Goal: Task Accomplishment & Management: Check status

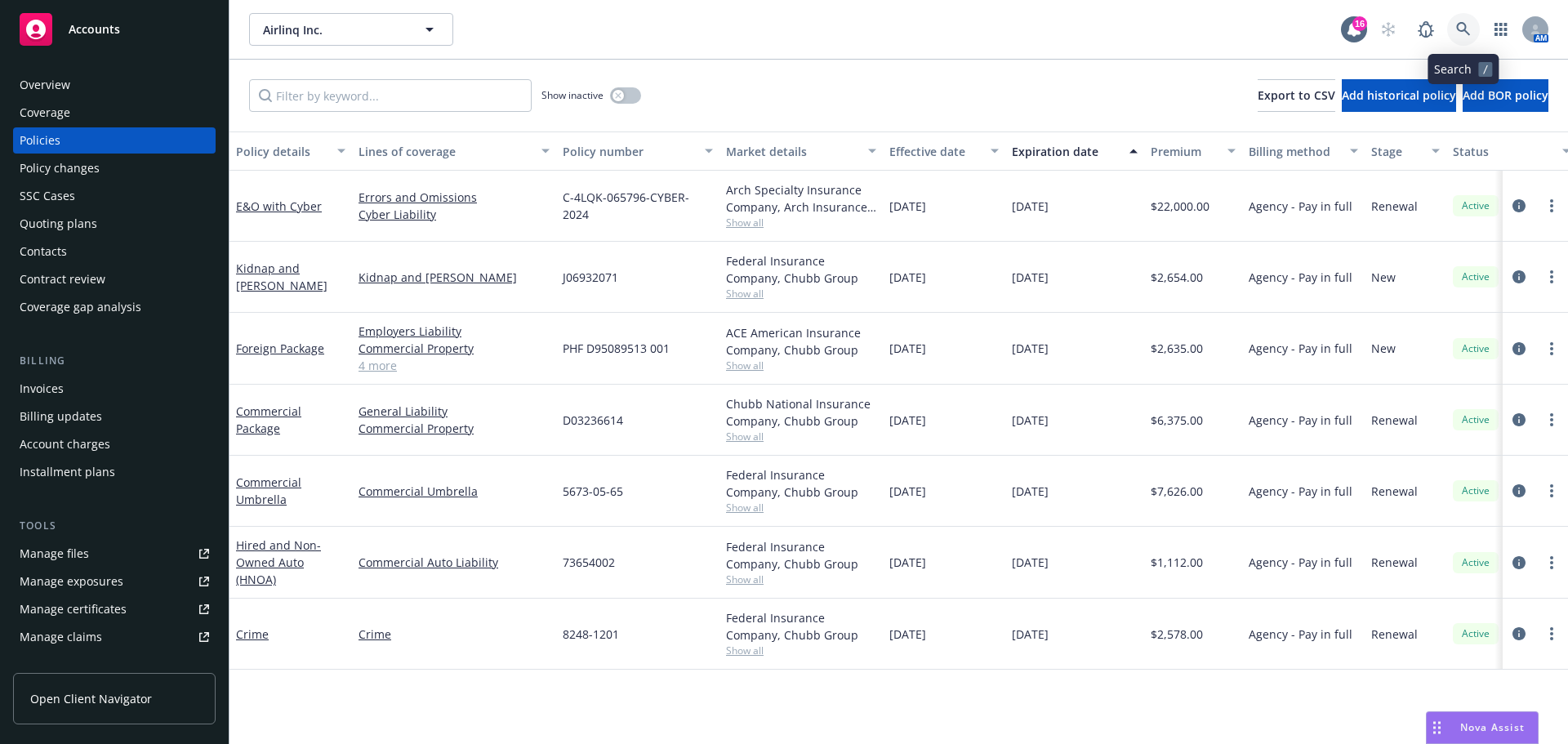
click at [1462, 25] on icon at bounding box center [1464, 30] width 15 height 15
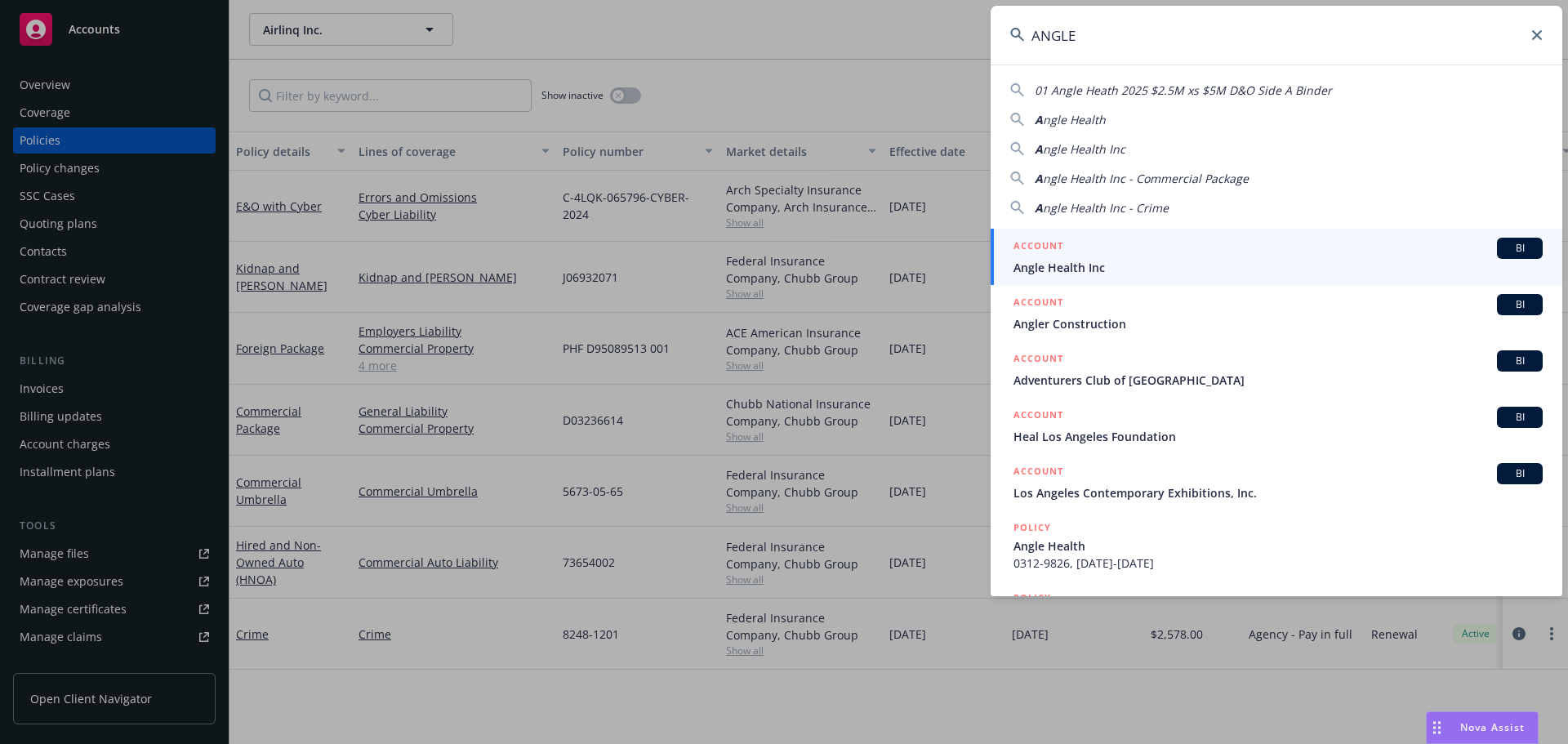
type input "ANGLE"
click at [1104, 265] on span "Angle Health Inc" at bounding box center [1277, 267] width 529 height 18
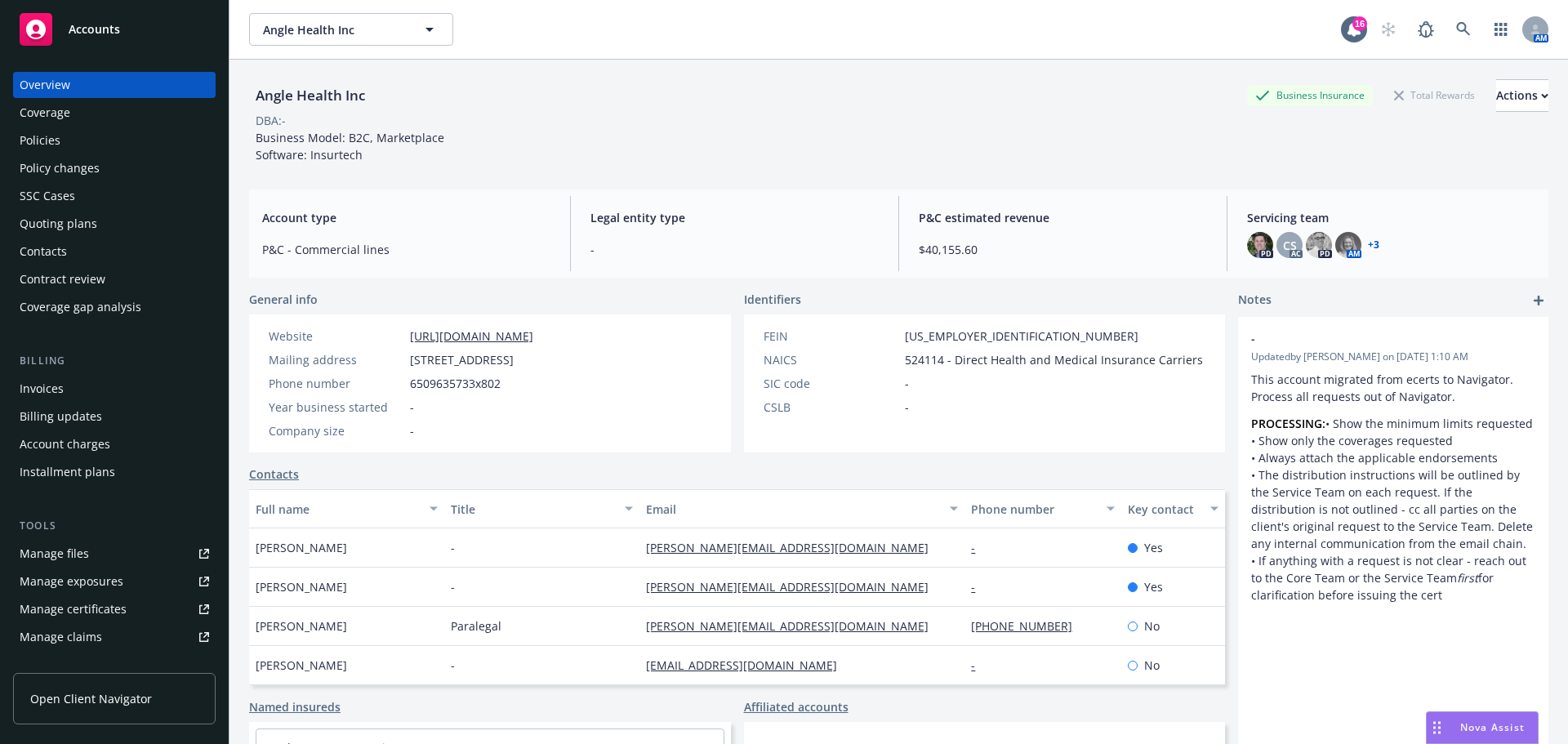
click at [1368, 247] on link "+ 3" at bounding box center [1373, 245] width 11 height 10
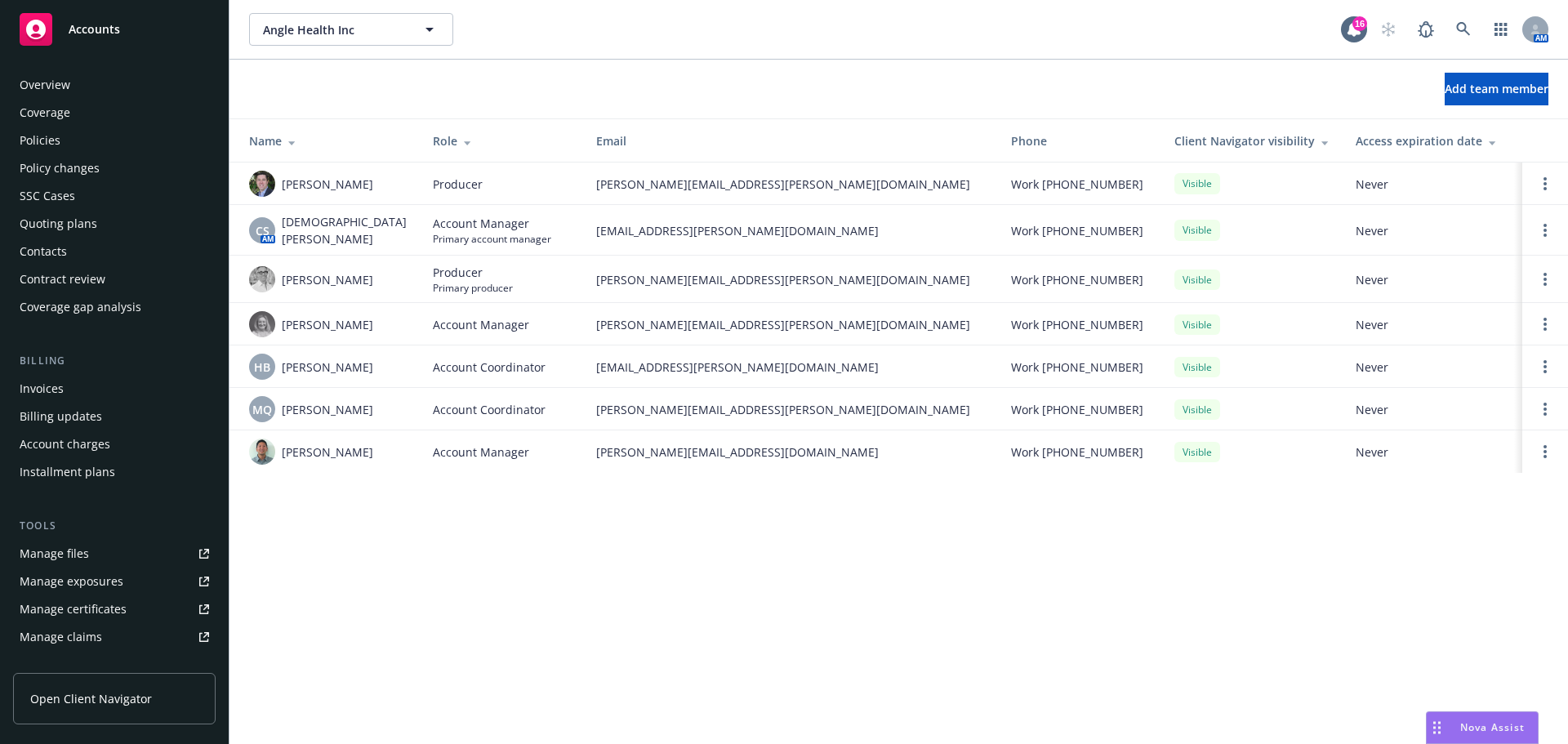
scroll to position [320, 0]
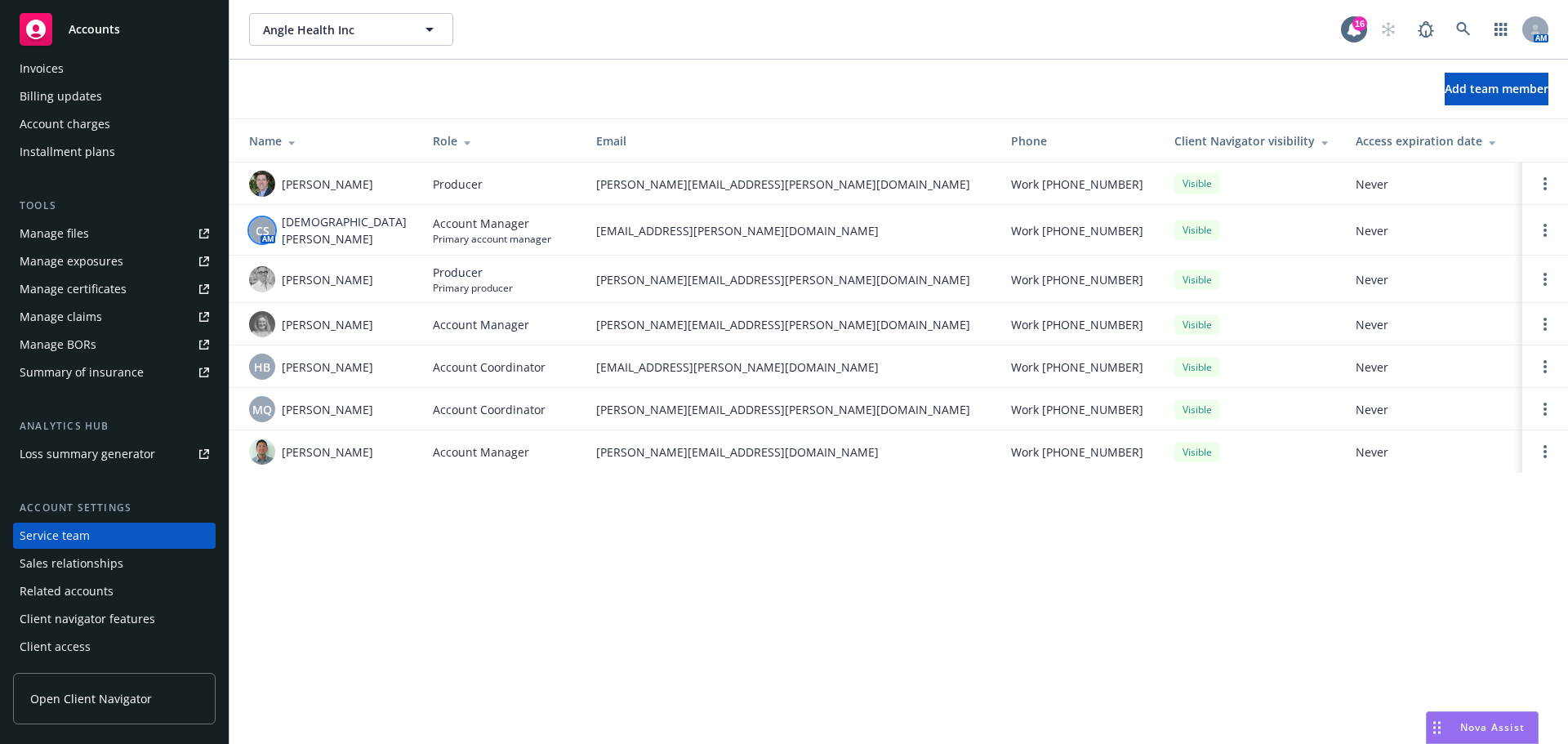
click at [253, 222] on div "CS" at bounding box center [262, 230] width 26 height 26
click at [437, 541] on div "Angle Health Inc Angle Health Inc 16 AM Add team member Name Role Email Phone C…" at bounding box center [898, 372] width 1338 height 744
click at [1465, 90] on span "Add team member" at bounding box center [1496, 89] width 103 height 16
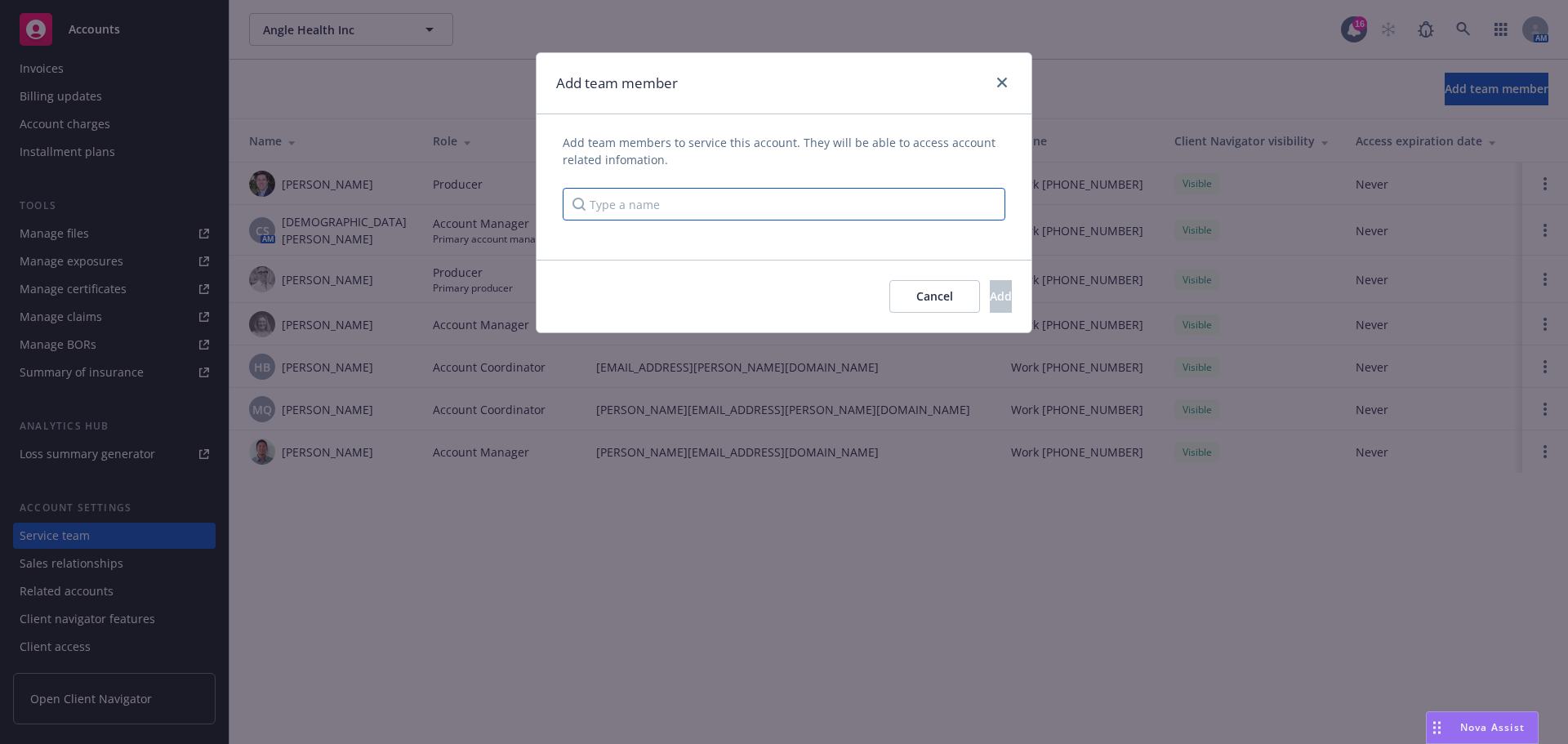
click at [677, 198] on input "Type a name" at bounding box center [783, 203] width 442 height 32
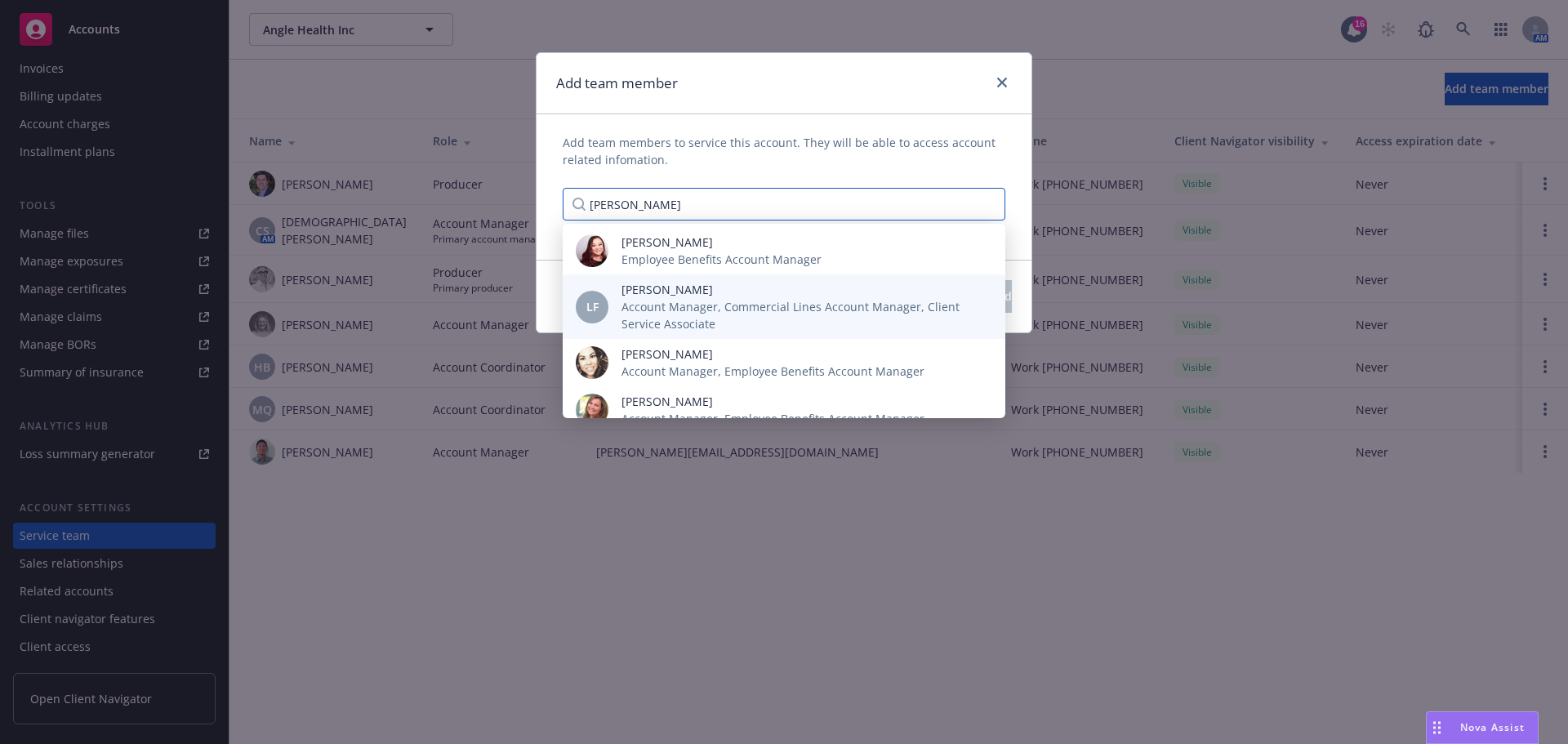
type input "LISA"
click at [656, 301] on span "Account Manager, Commercial Lines Account Manager, Client Service Associate" at bounding box center [800, 315] width 357 height 34
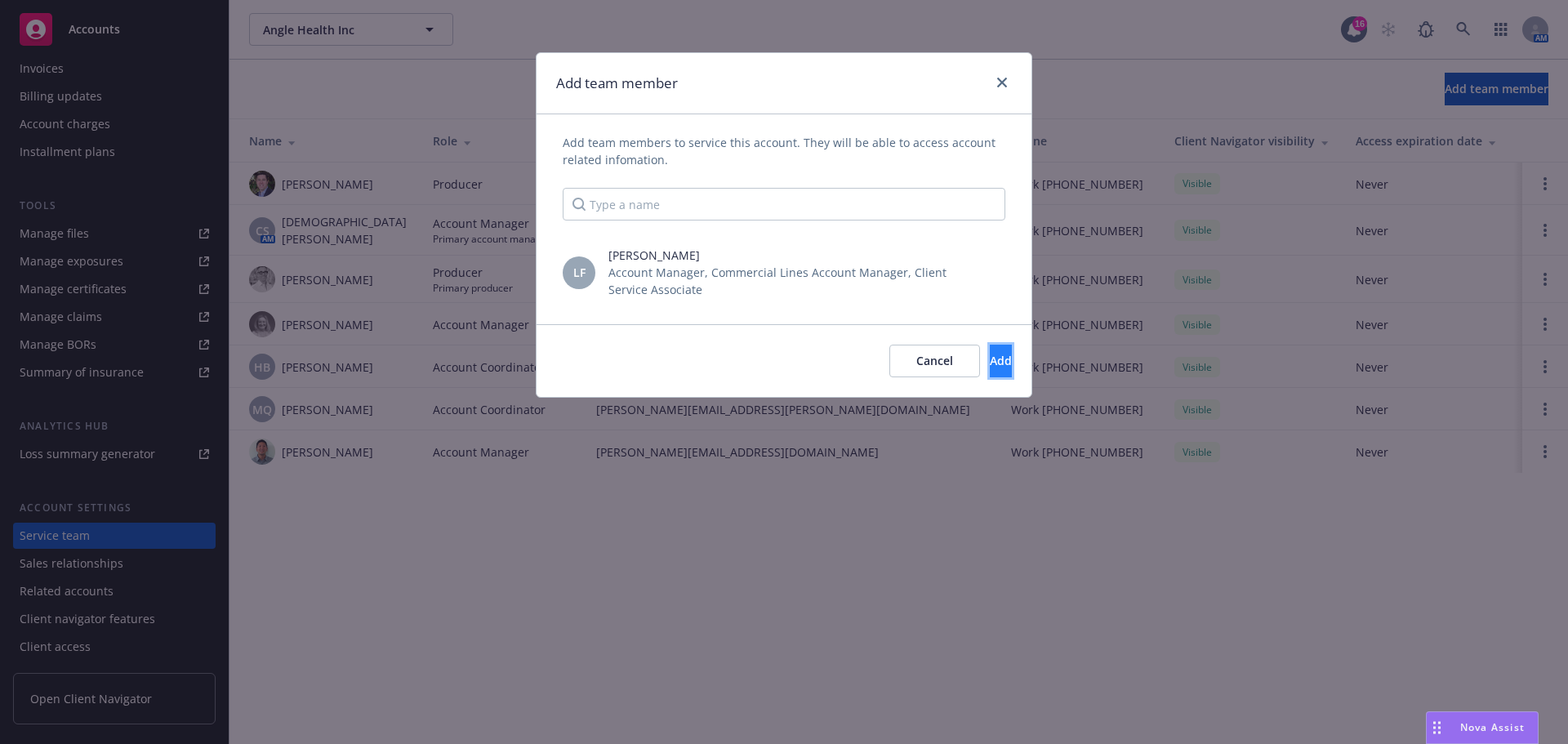
click at [990, 349] on button "Add" at bounding box center [1001, 360] width 22 height 32
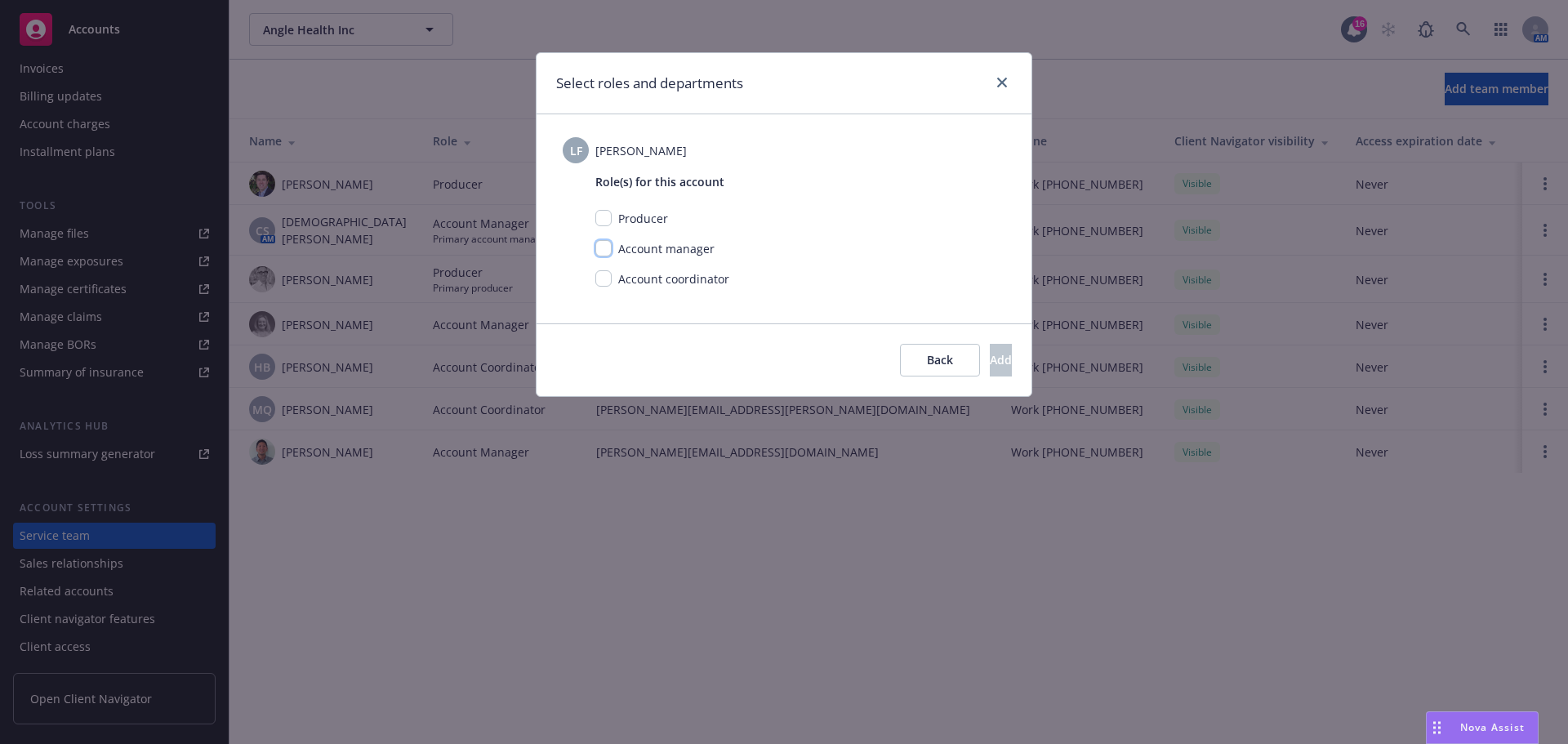
click at [602, 246] on input "checkbox" at bounding box center [604, 248] width 17 height 17
checkbox input "true"
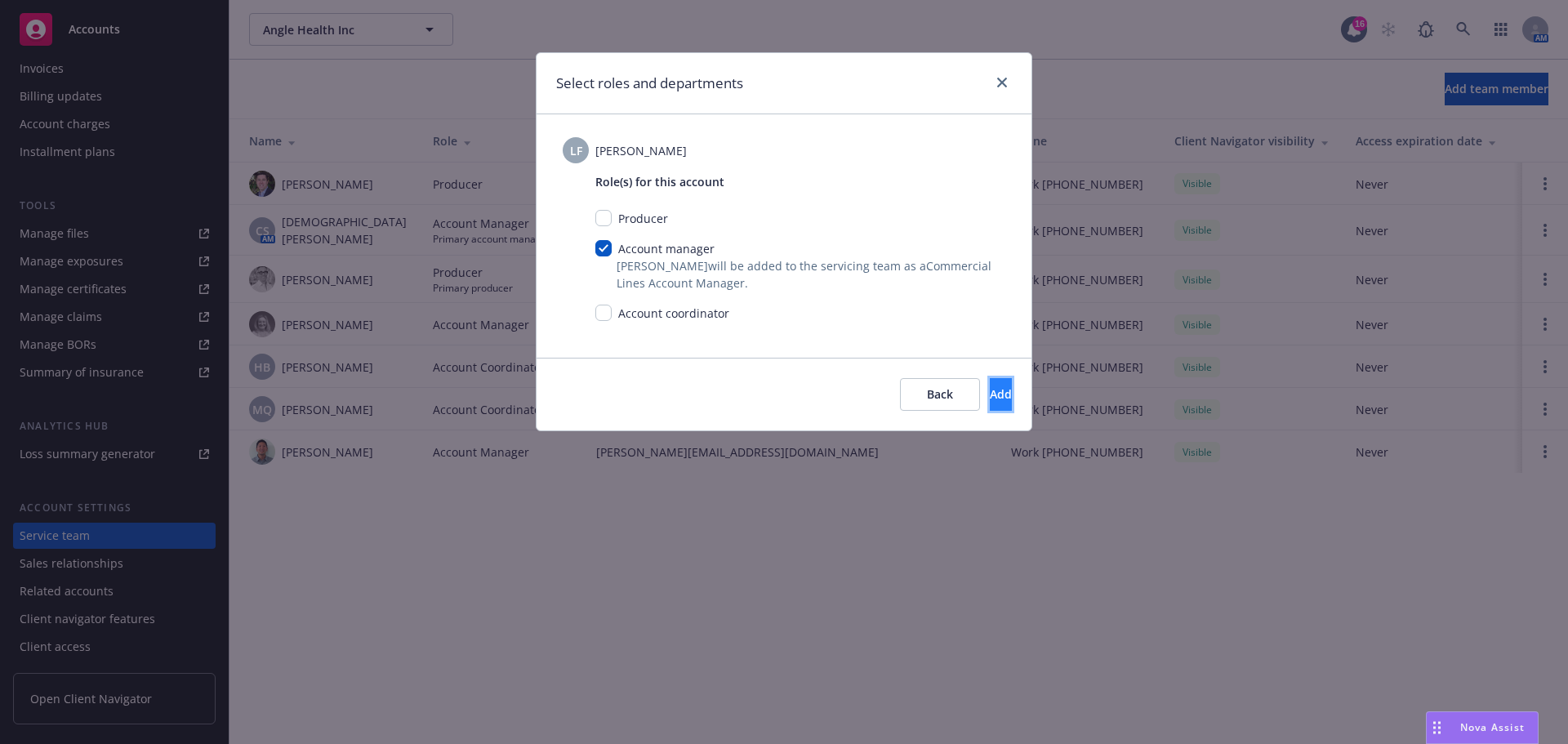
click at [990, 399] on span "Add" at bounding box center [1001, 393] width 22 height 16
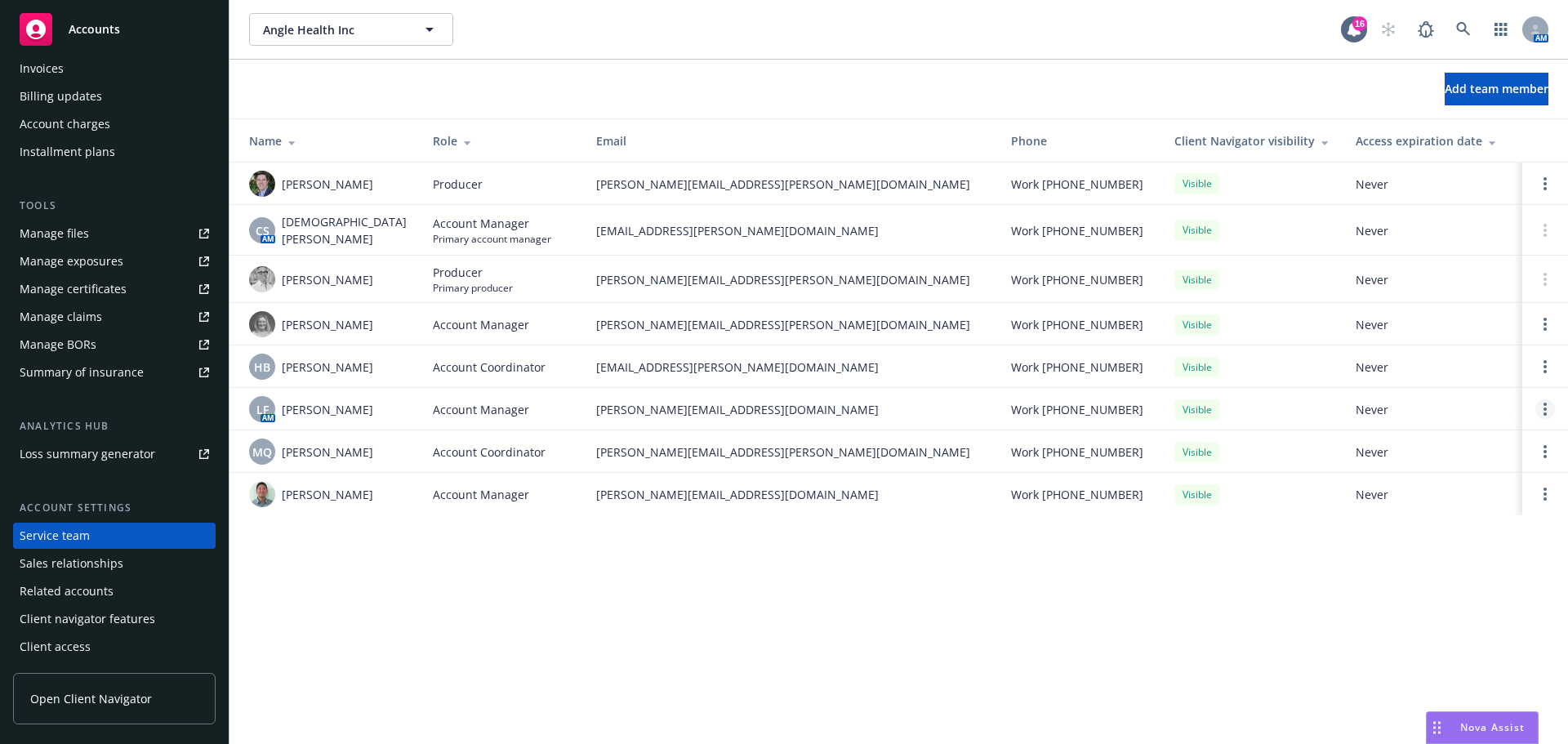
click at [1543, 409] on icon "Open options" at bounding box center [1545, 409] width 4 height 13
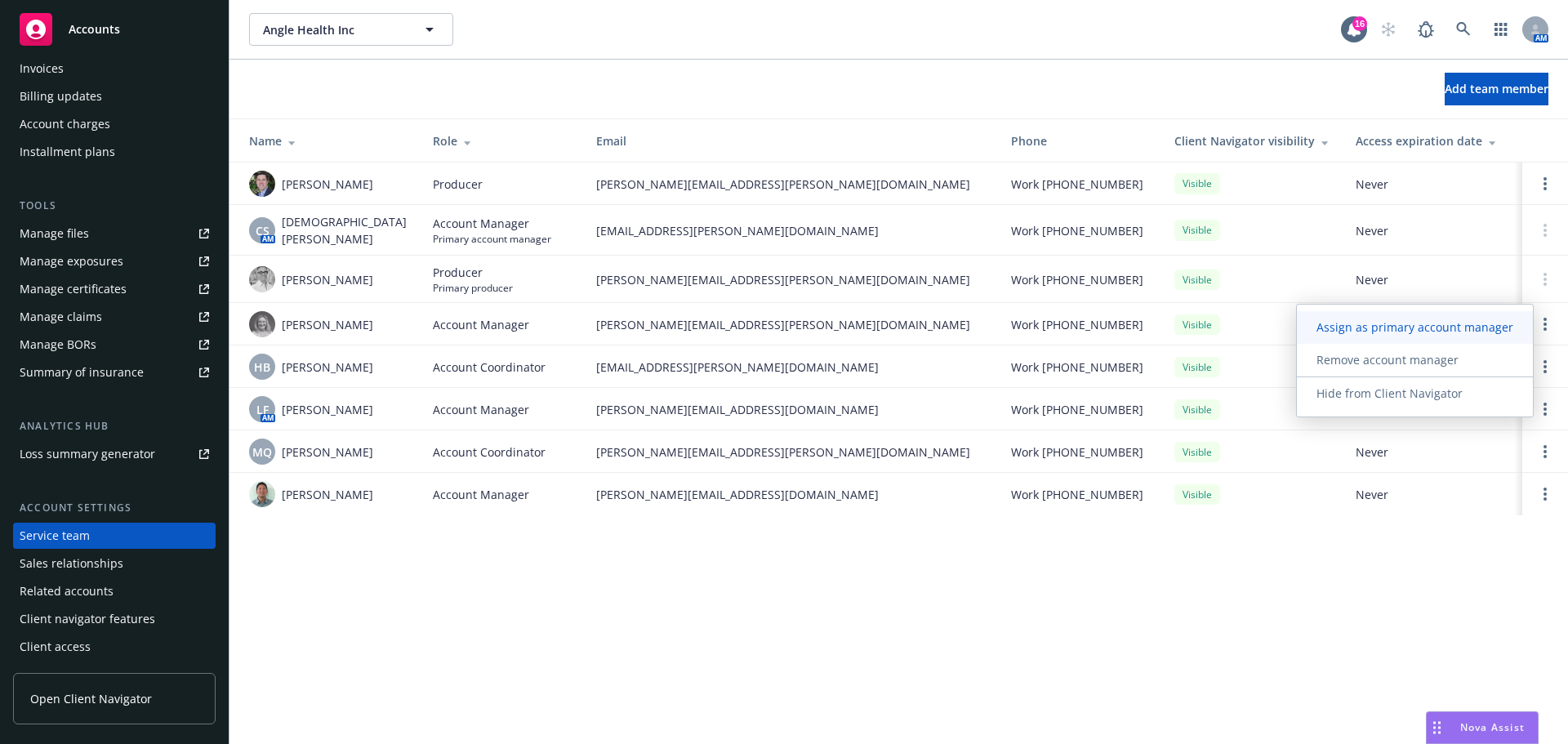
click at [1506, 327] on span "Assign as primary account manager" at bounding box center [1415, 327] width 236 height 16
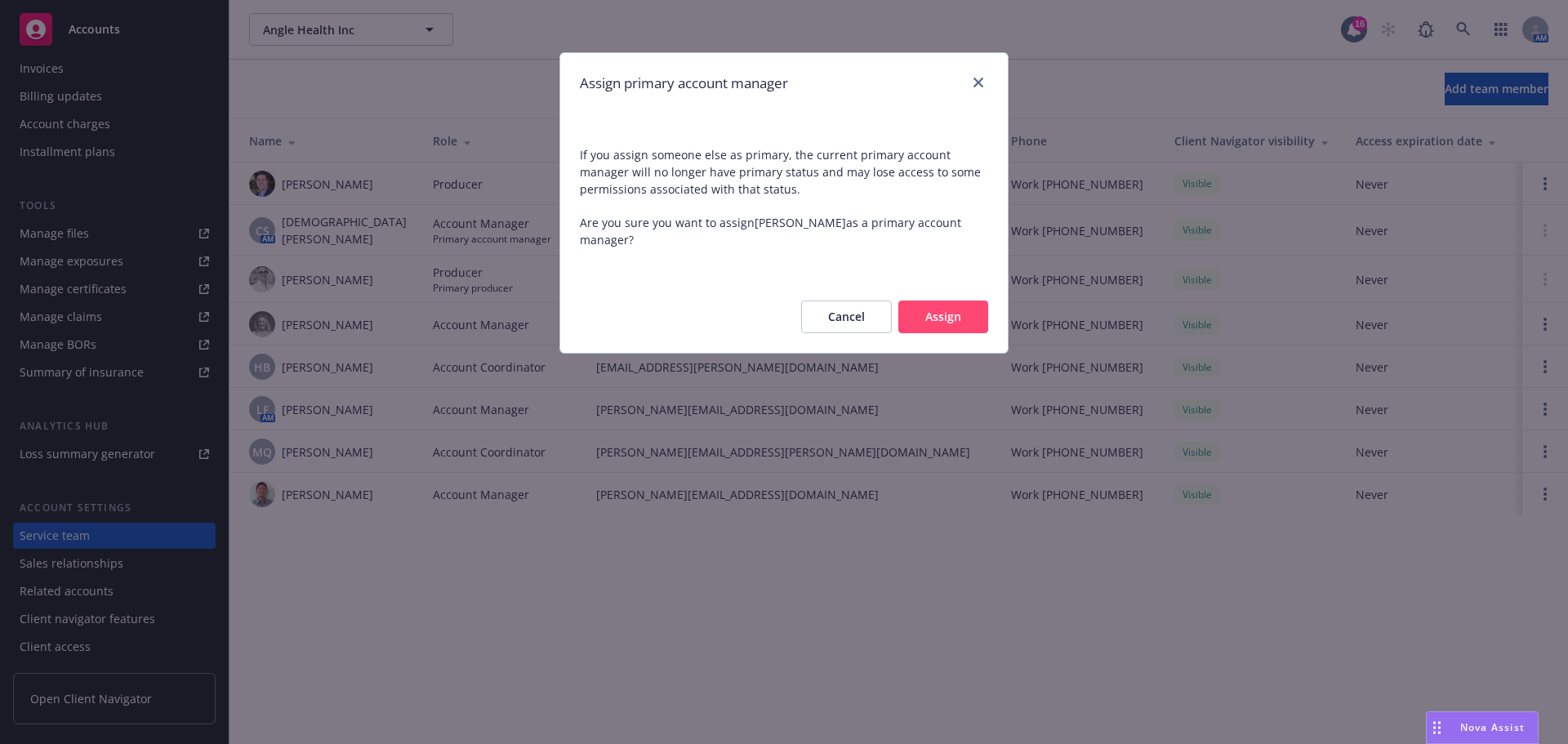
click at [951, 321] on button "Assign" at bounding box center [943, 316] width 90 height 32
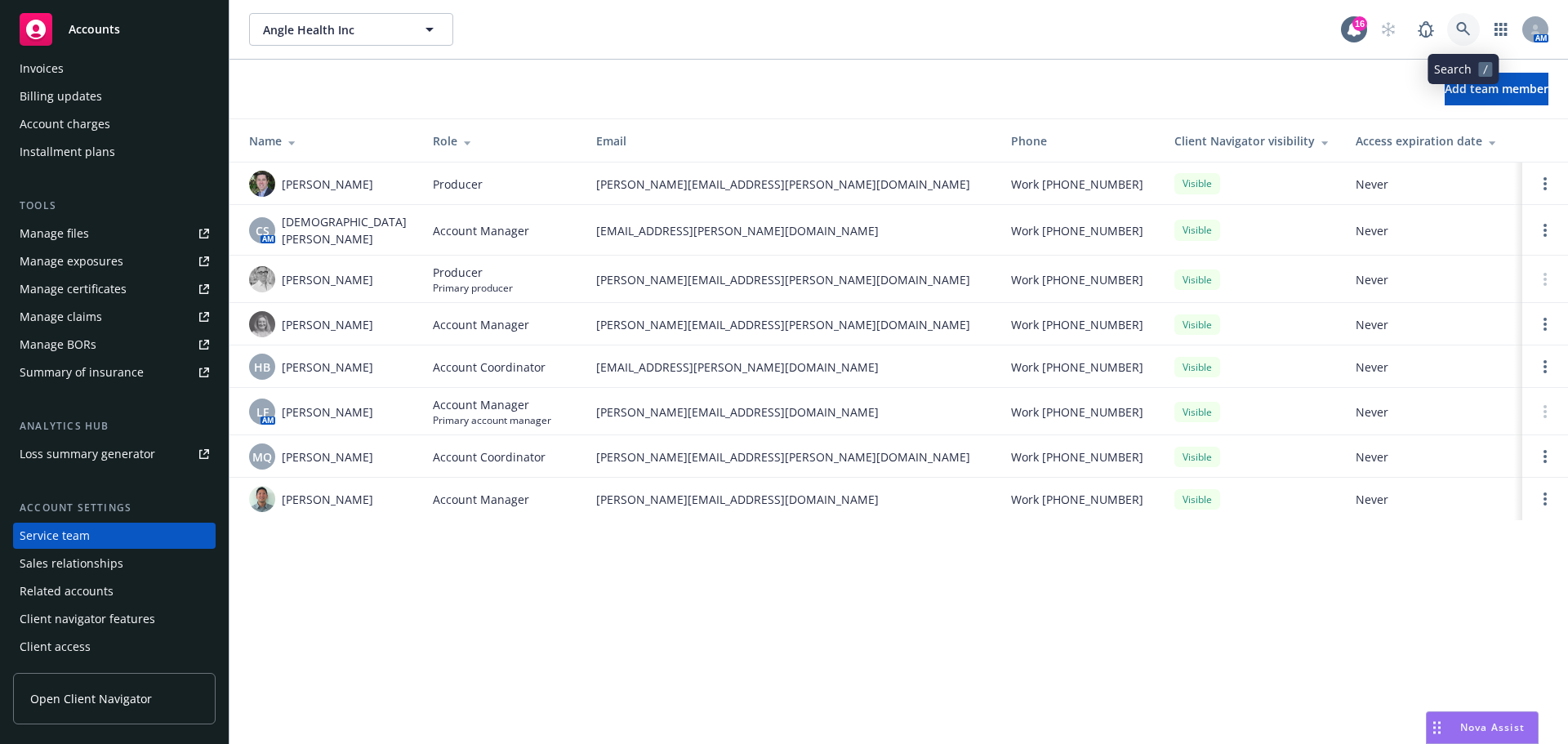
click at [1465, 25] on icon at bounding box center [1463, 29] width 14 height 14
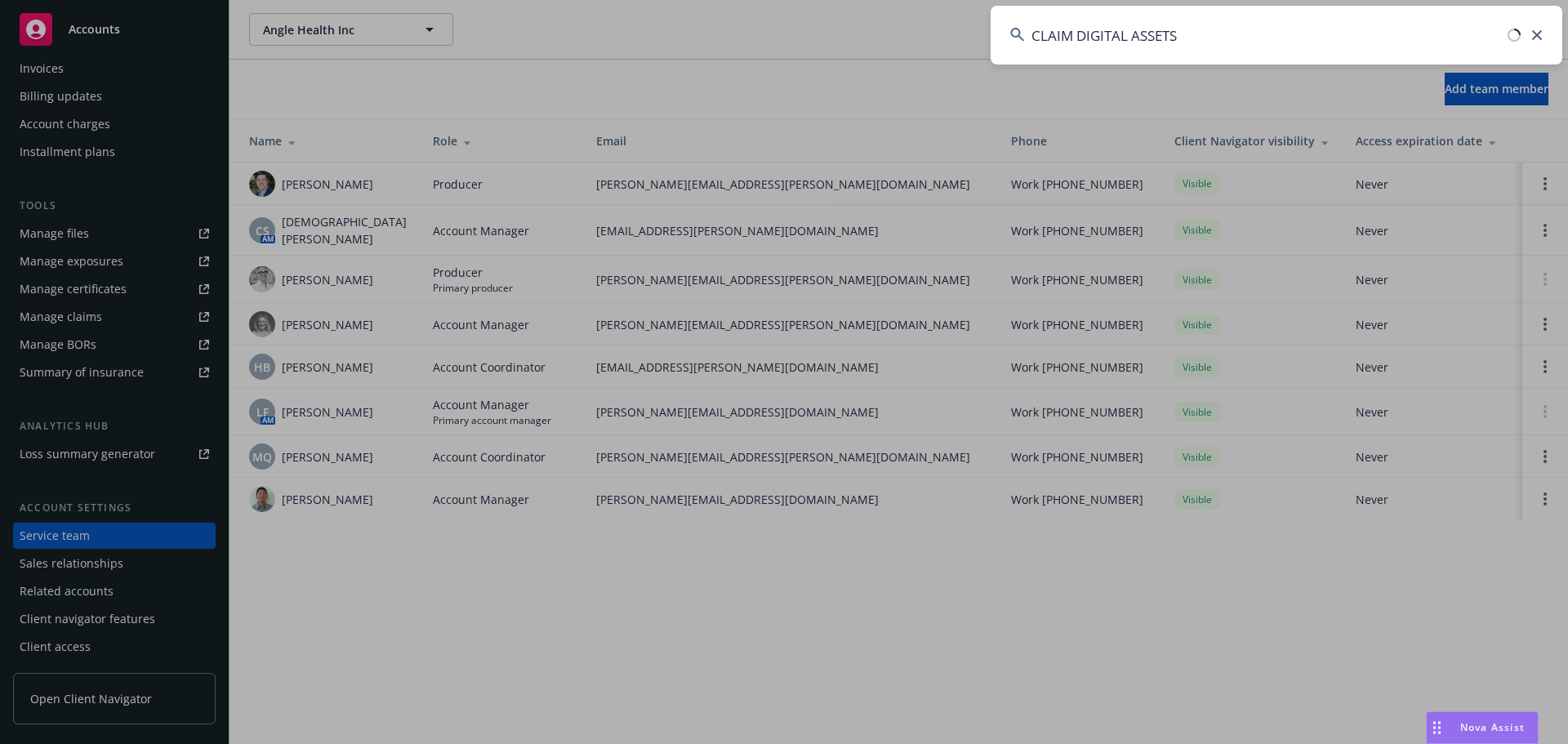
type input "CLAIM DIGITAL ASSETS"
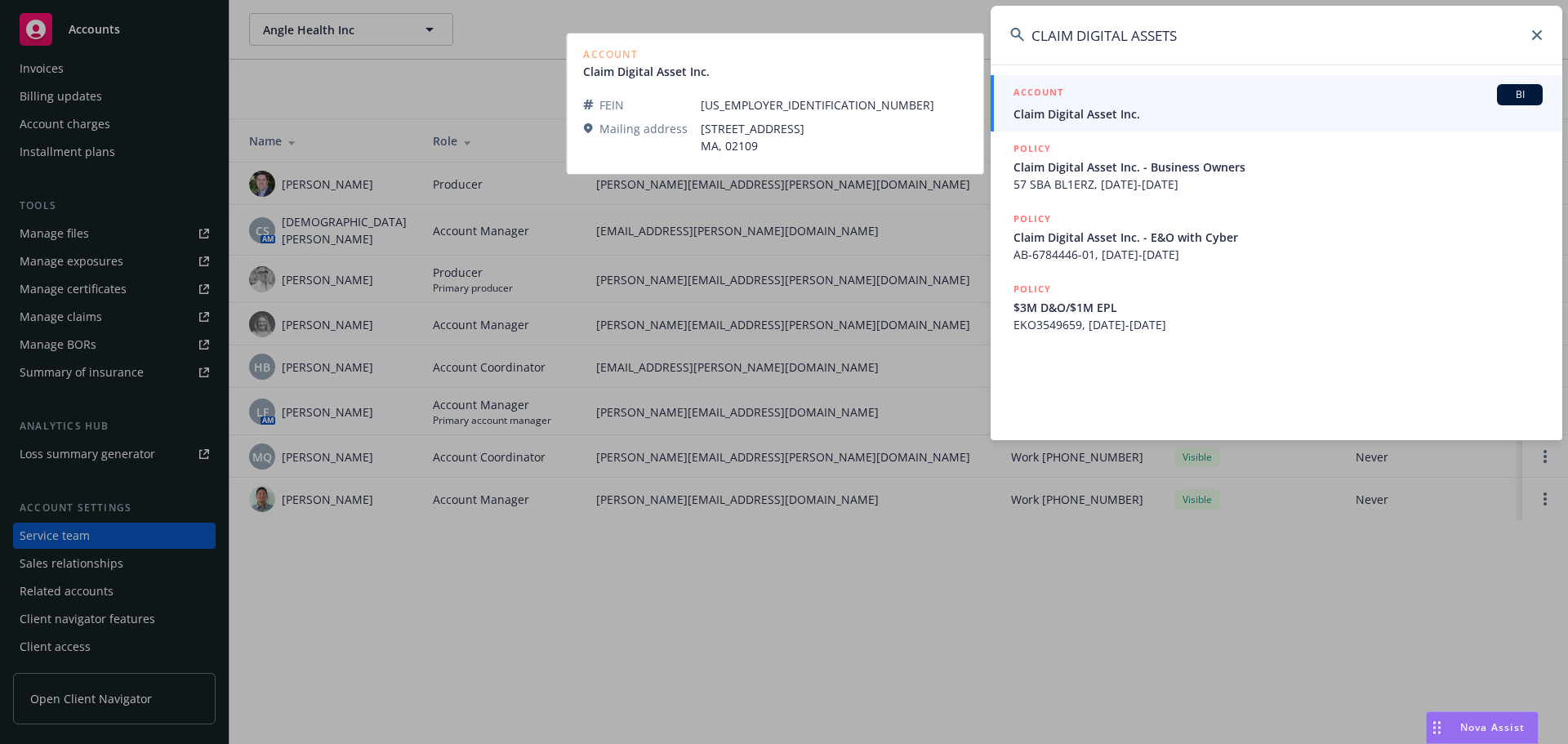
drag, startPoint x: 1102, startPoint y: 114, endPoint x: 1055, endPoint y: 124, distance: 48.1
click at [1101, 114] on span "Claim Digital Asset Inc." at bounding box center [1277, 114] width 529 height 18
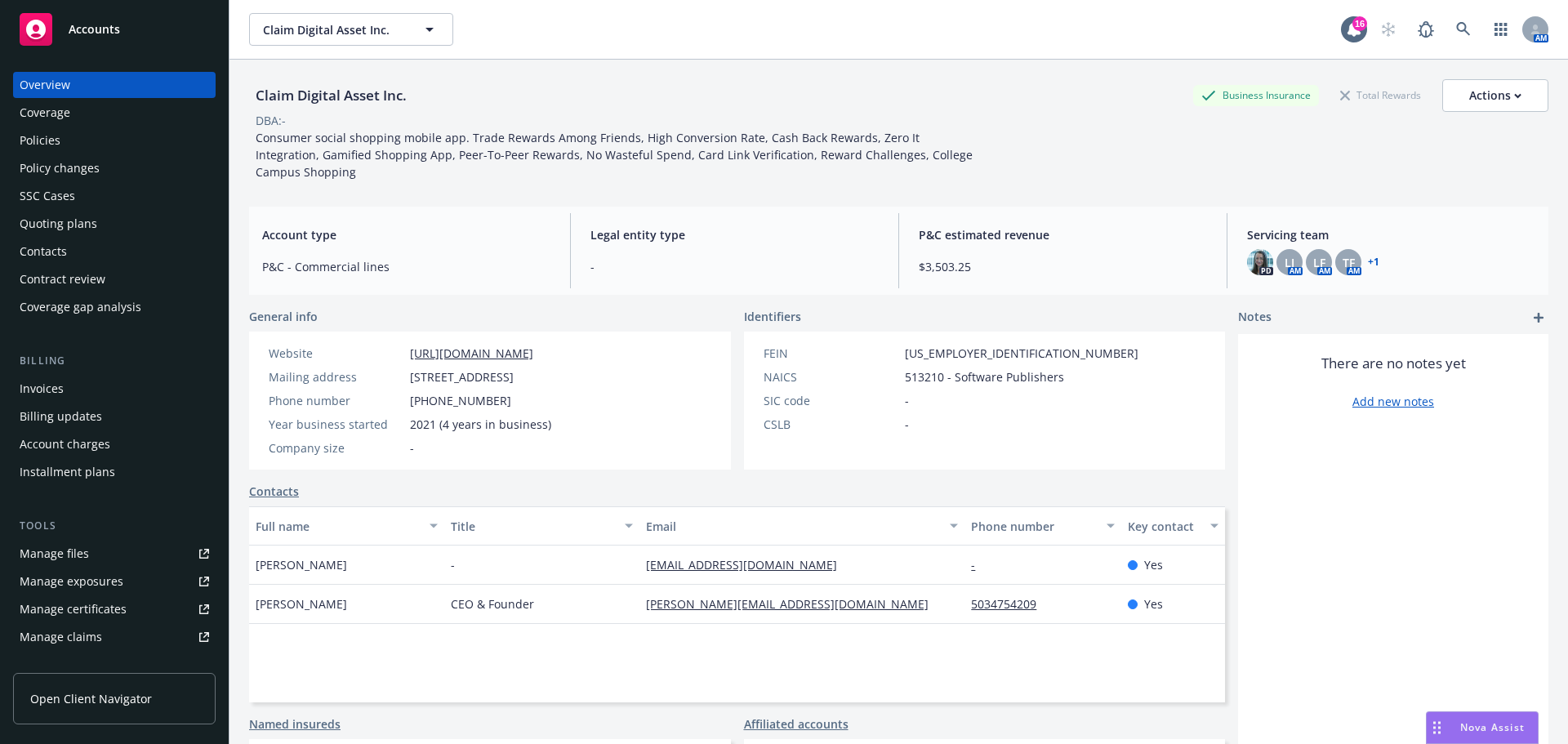
click at [1372, 262] on div "PD LI AM LF AM TF AM + 1" at bounding box center [1391, 262] width 288 height 26
click at [1368, 261] on link "+ 1" at bounding box center [1373, 262] width 11 height 10
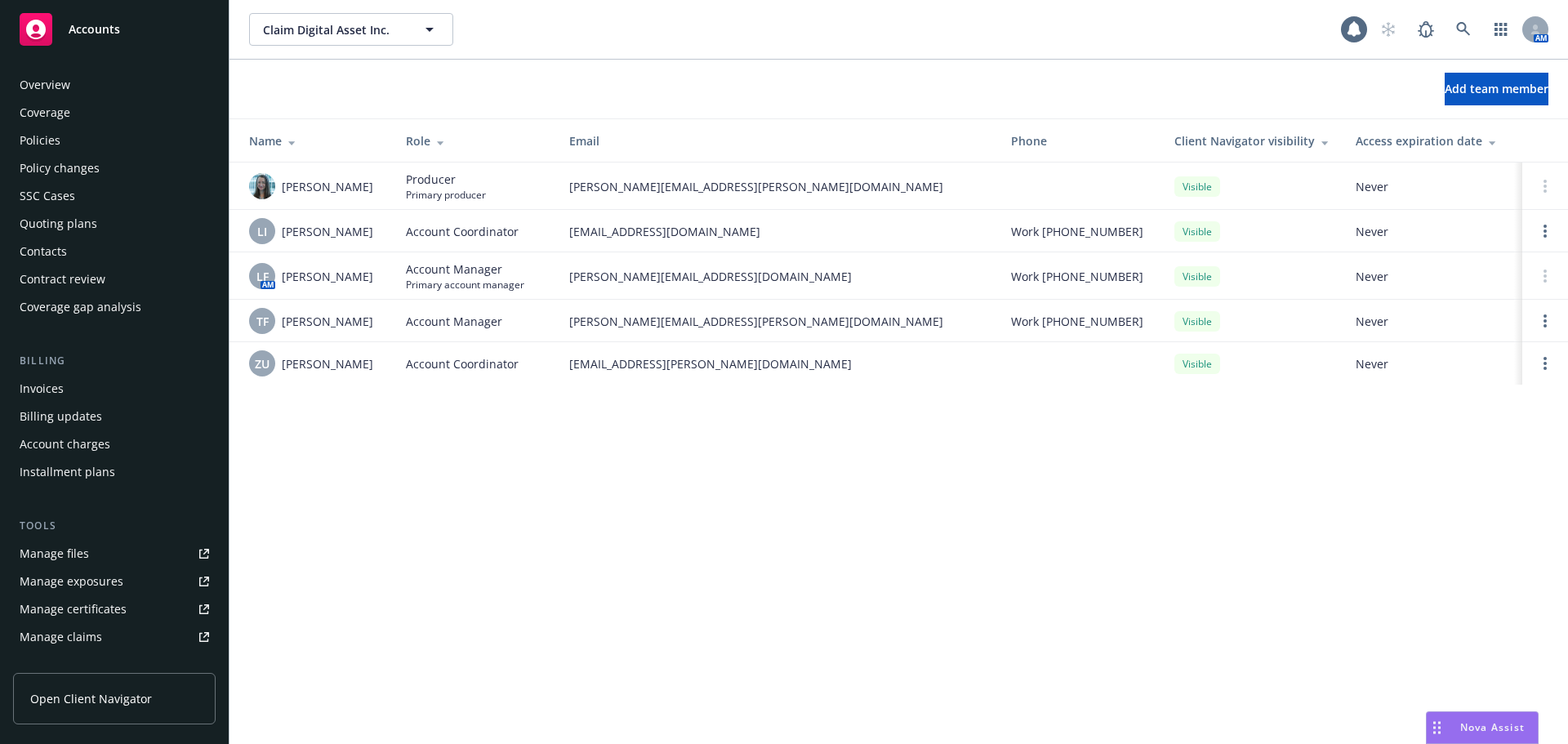
scroll to position [320, 0]
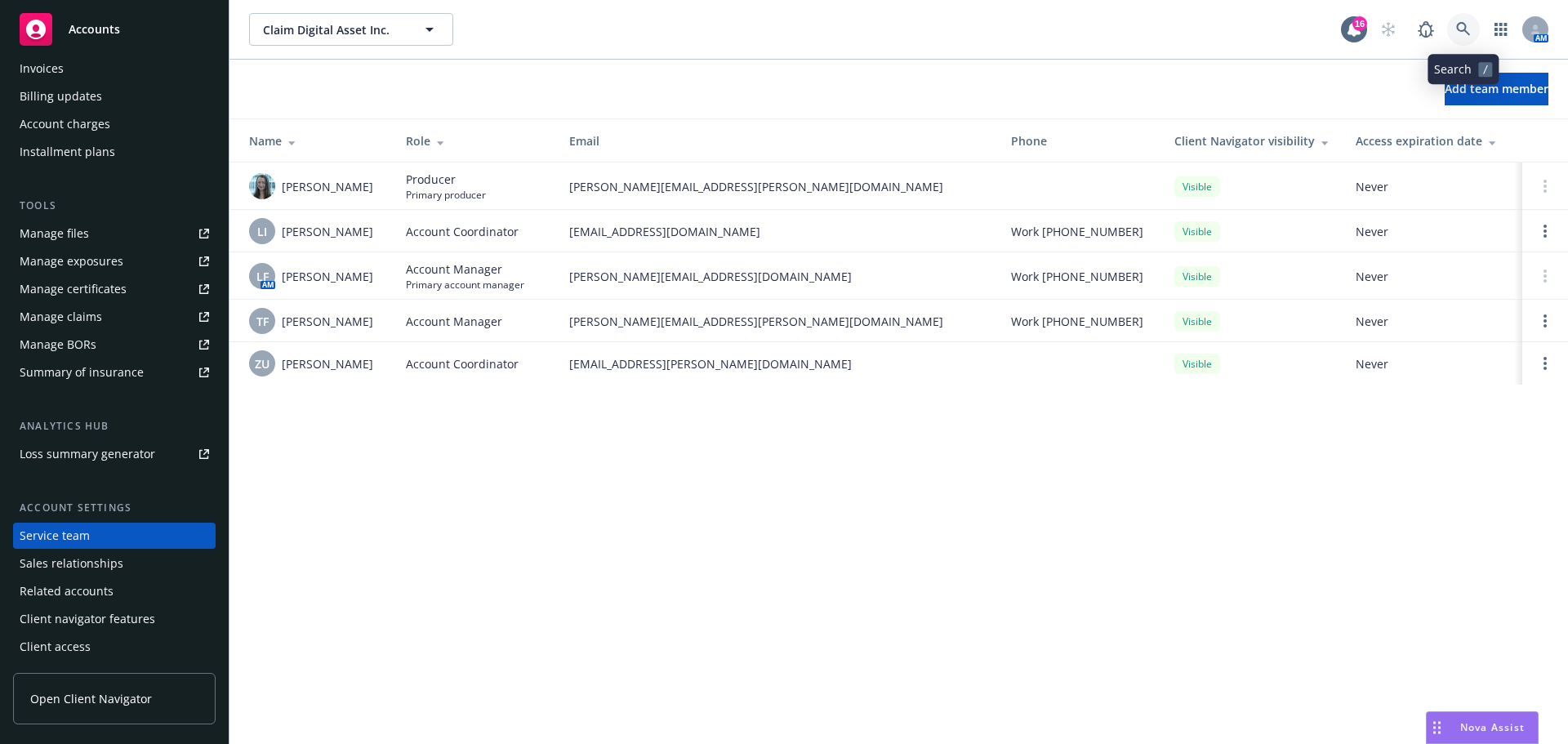
click at [1459, 21] on link at bounding box center [1463, 29] width 32 height 32
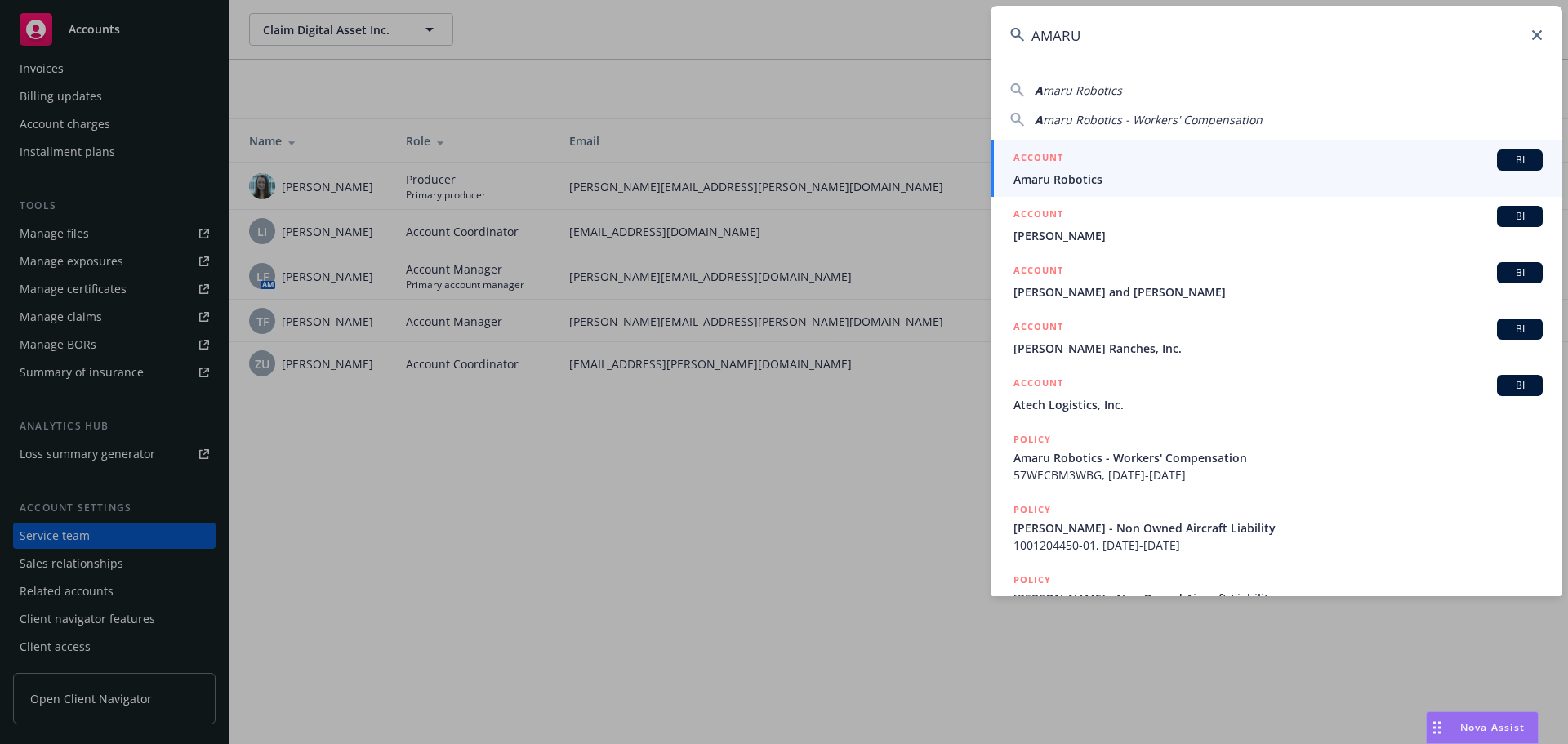
type input "AMARU"
click at [1035, 174] on span "Amaru Robotics" at bounding box center [1277, 179] width 529 height 18
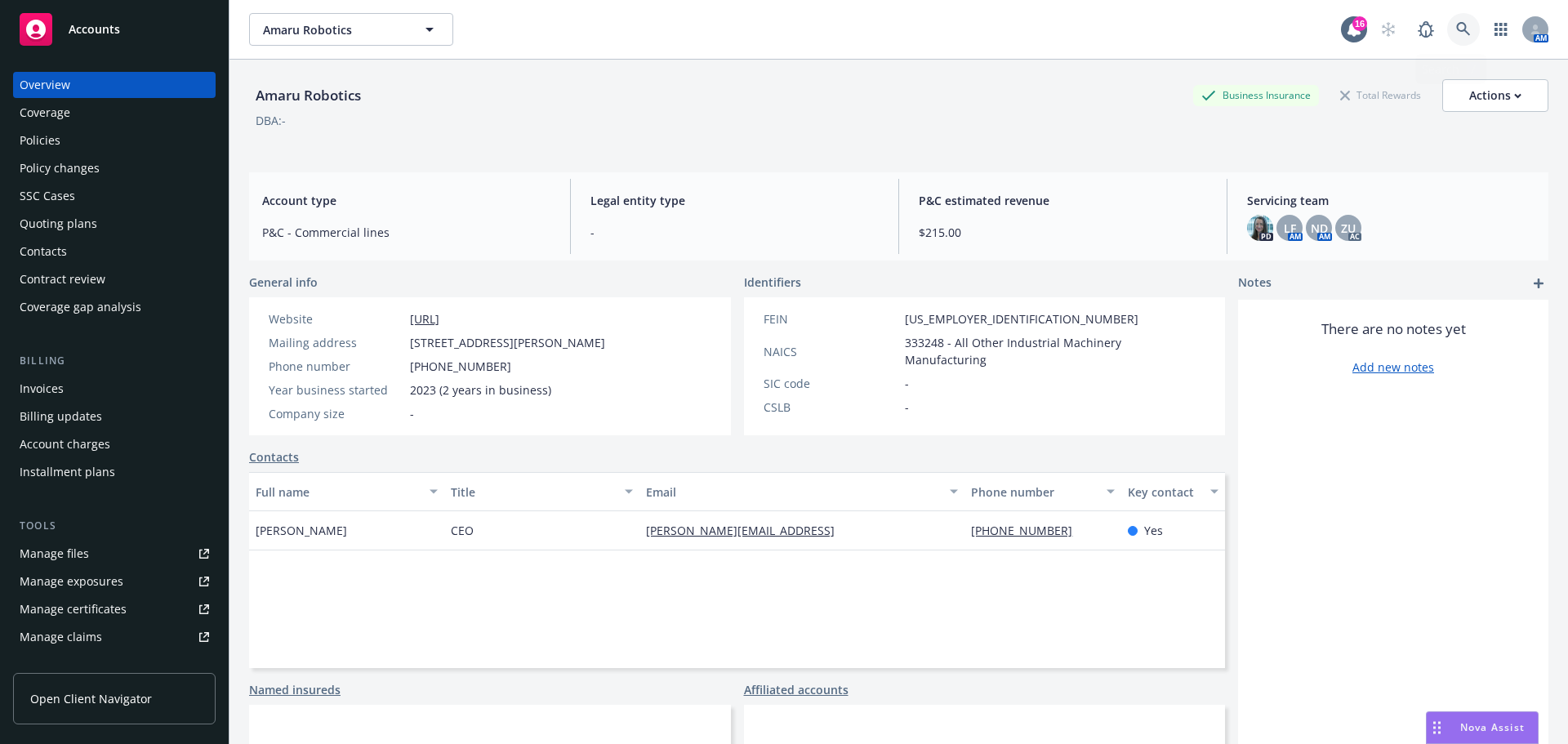
click at [1456, 25] on icon at bounding box center [1463, 29] width 14 height 14
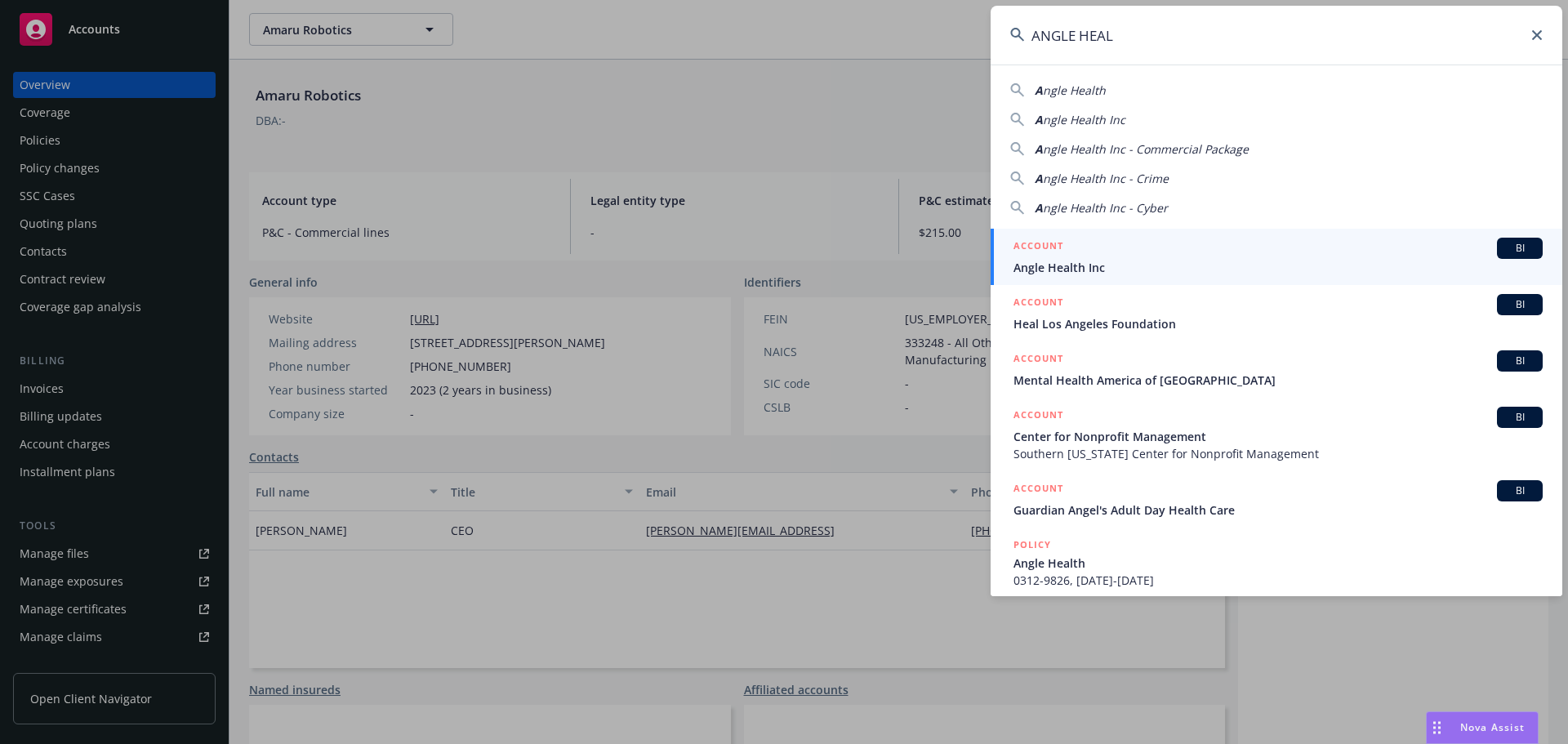
type input "ANGLE HEAL"
click at [1055, 262] on span "Angle Health Inc" at bounding box center [1277, 267] width 529 height 18
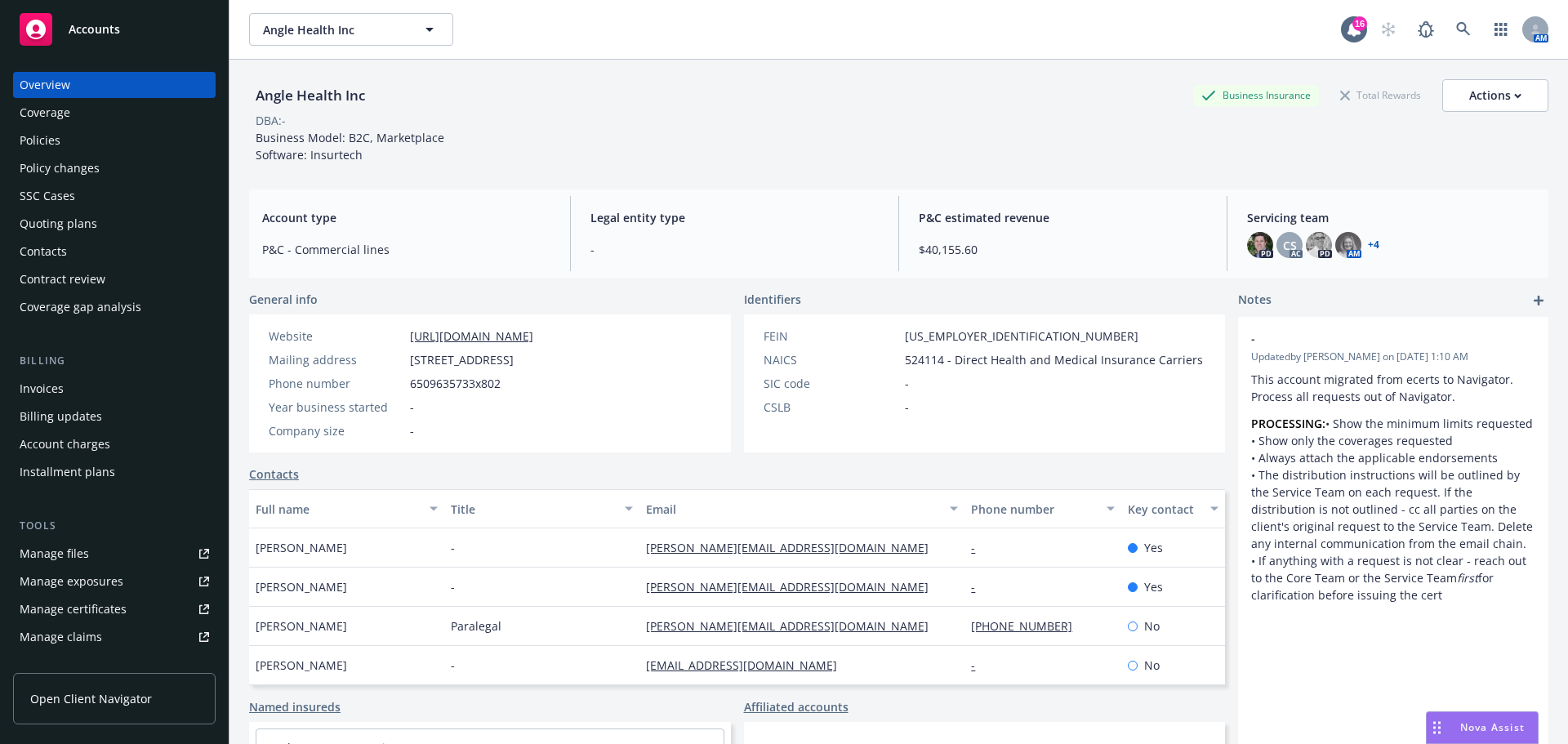
click at [1368, 244] on link "+ 4" at bounding box center [1373, 245] width 11 height 10
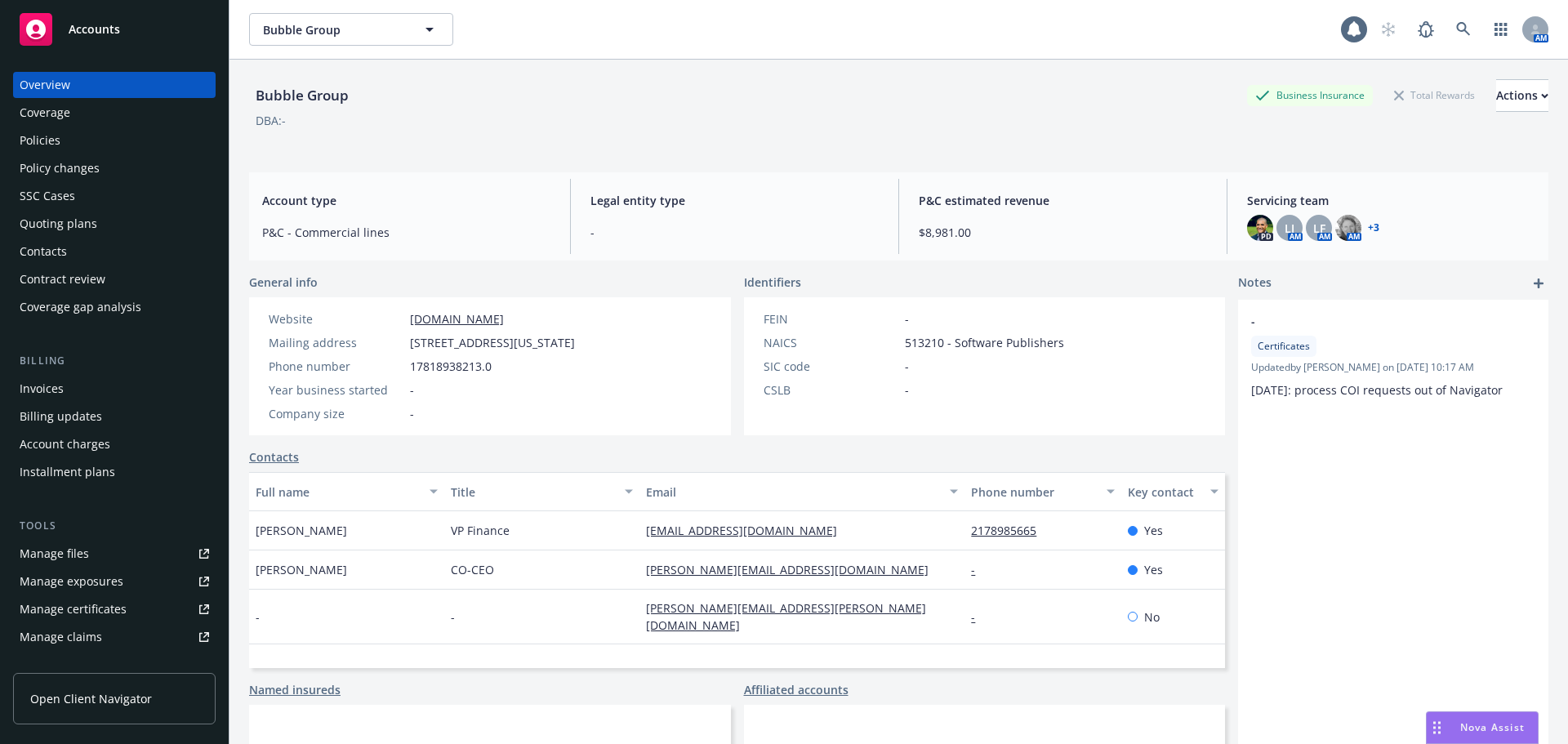
drag, startPoint x: 54, startPoint y: 144, endPoint x: 464, endPoint y: 372, distance: 469.1
click at [54, 144] on div "Policies" at bounding box center [40, 140] width 41 height 26
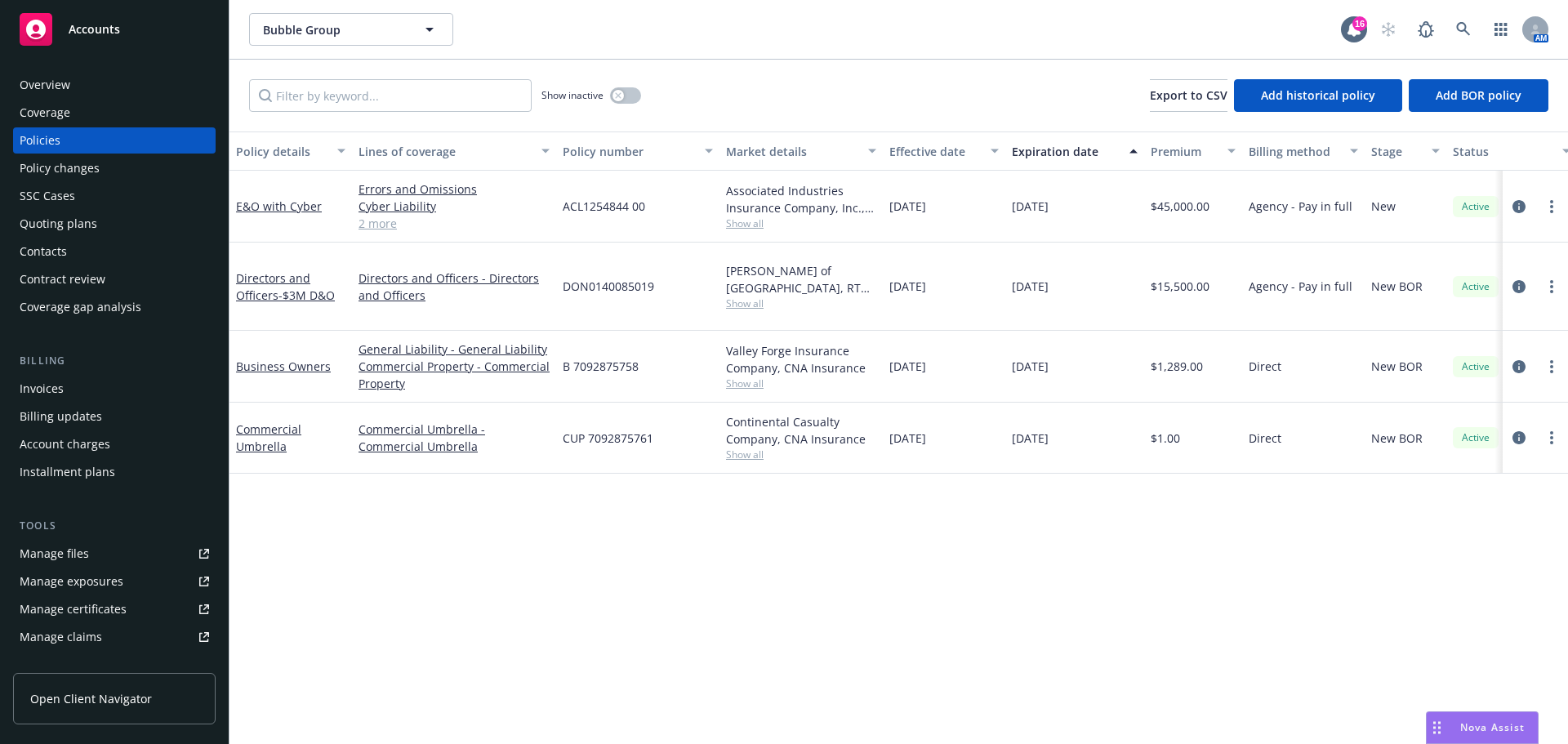
click at [67, 221] on div "Quoting plans" at bounding box center [58, 223] width 78 height 26
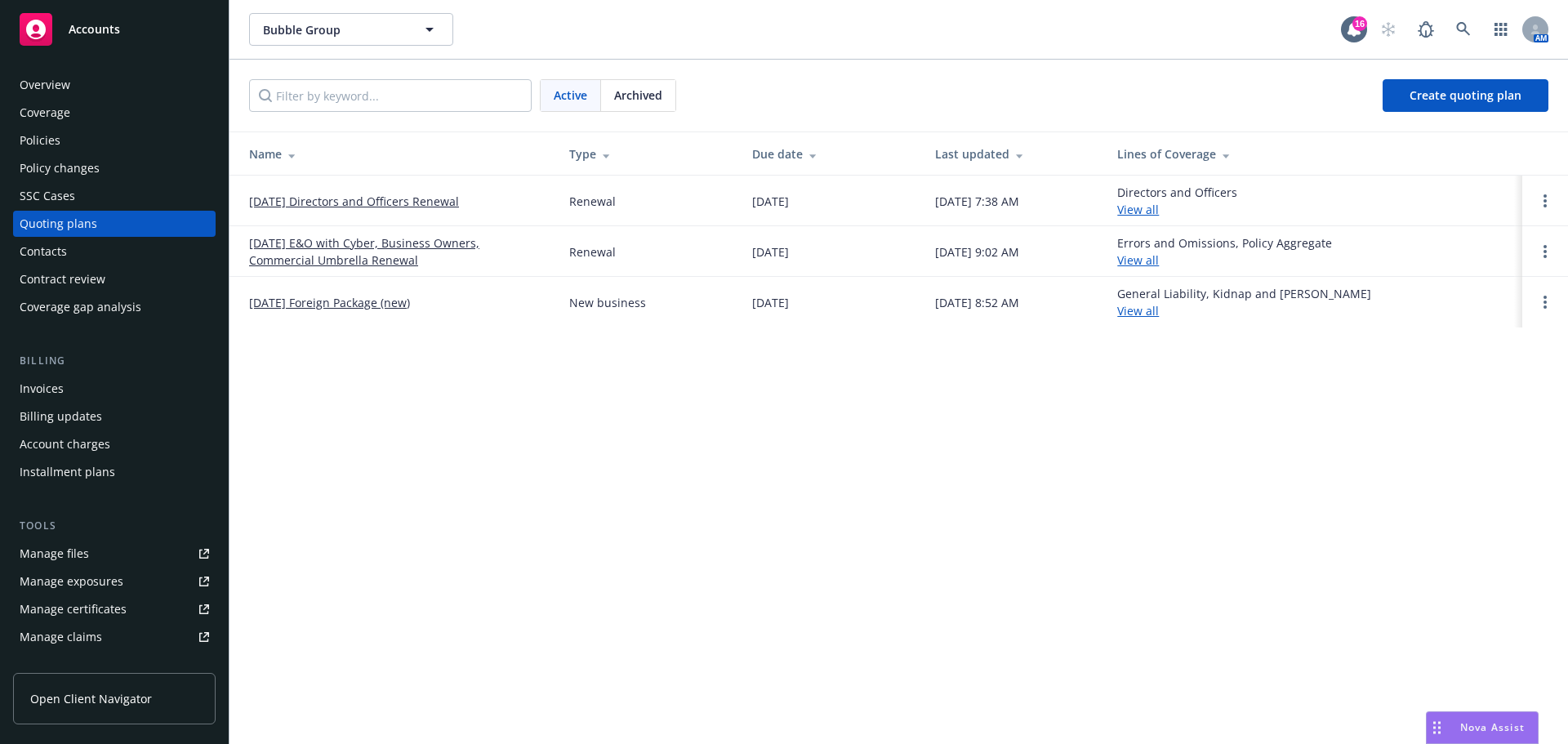
click at [302, 251] on link "[DATE] E&O with Cyber, Business Owners, Commercial Umbrella Renewal" at bounding box center [396, 251] width 294 height 34
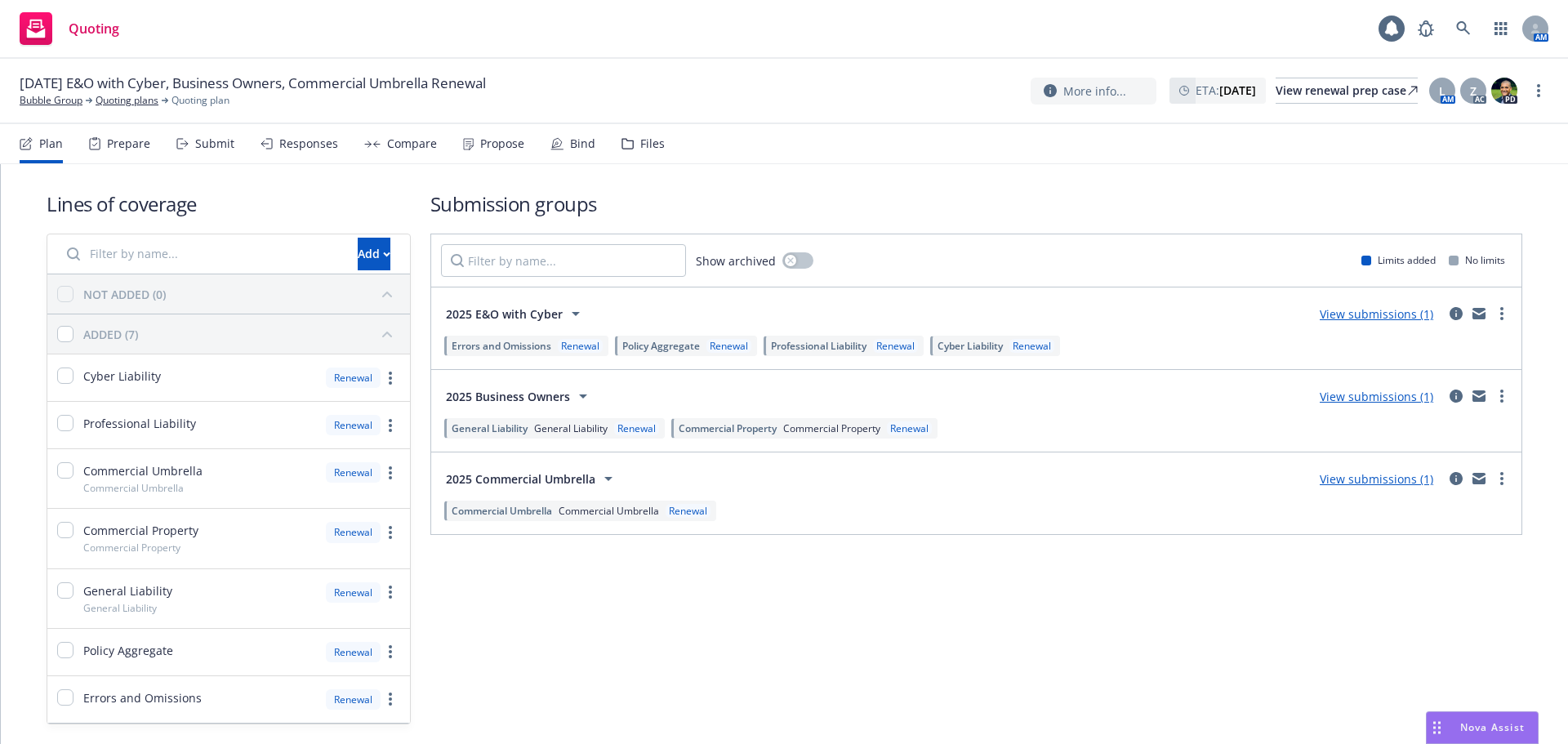
click at [205, 141] on div "Submit" at bounding box center [214, 144] width 39 height 13
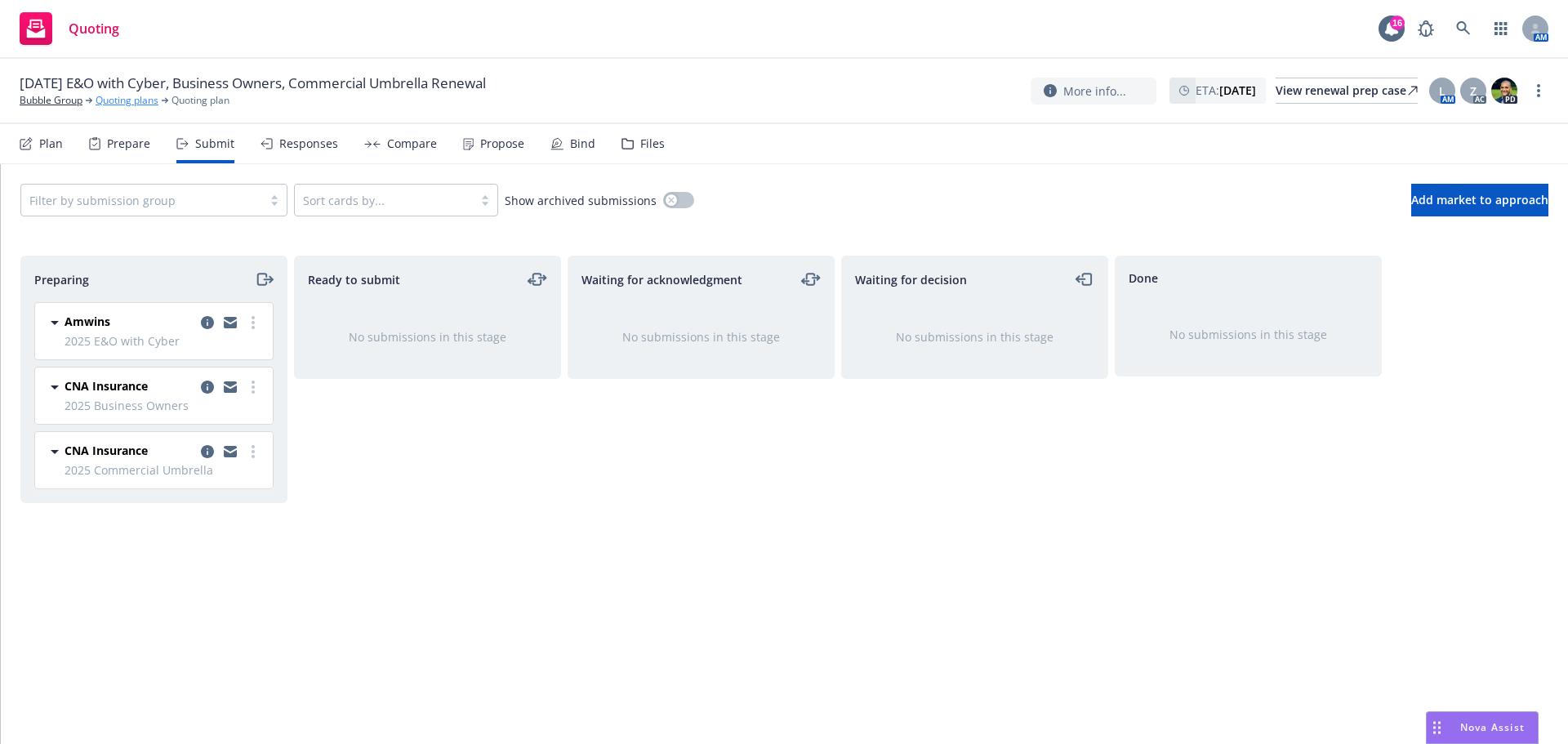
click at [116, 102] on link "Quoting plans" at bounding box center [127, 101] width 63 height 15
